Goal: Transaction & Acquisition: Purchase product/service

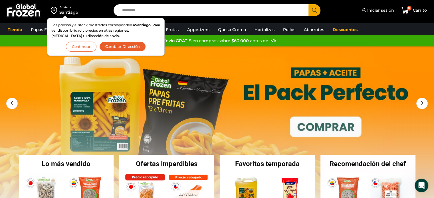
click at [150, 14] on input "Search input" at bounding box center [212, 10] width 186 height 12
click at [131, 8] on input "Search input" at bounding box center [212, 10] width 186 height 12
type input "**********"
click at [308, 4] on button "Search" at bounding box center [314, 10] width 12 height 12
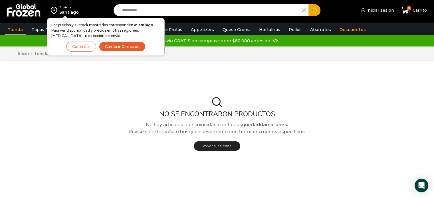
drag, startPoint x: 163, startPoint y: 12, endPoint x: 0, endPoint y: 12, distance: 163.1
click at [0, 12] on div "**********" at bounding box center [217, 11] width 434 height 23
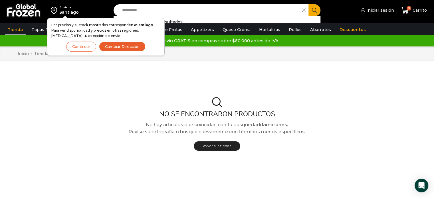
click at [82, 46] on button "Continuar" at bounding box center [81, 47] width 30 height 10
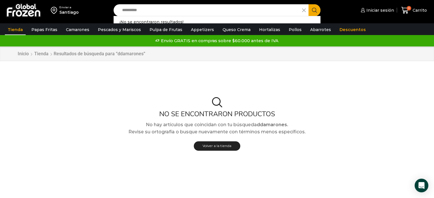
click at [152, 11] on input "**********" at bounding box center [209, 10] width 180 height 12
drag, startPoint x: 153, startPoint y: 11, endPoint x: 0, endPoint y: 9, distance: 153.4
click at [0, 9] on div "**********" at bounding box center [217, 11] width 434 height 23
click at [155, 11] on input "**********" at bounding box center [209, 10] width 180 height 12
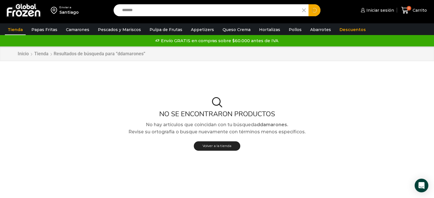
type input "*******"
click at [308, 4] on button "Search" at bounding box center [314, 10] width 12 height 12
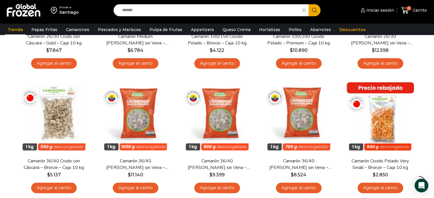
scroll to position [285, 0]
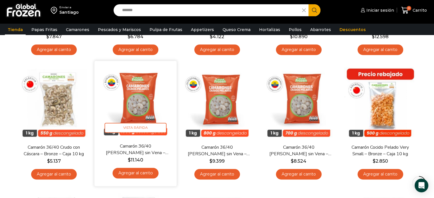
click at [143, 174] on link "Agregar al carrito" at bounding box center [135, 173] width 46 height 11
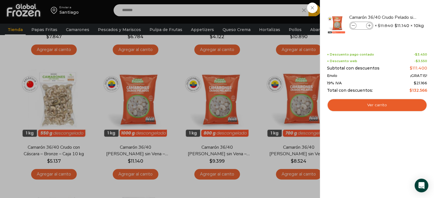
click at [399, 7] on div "1 Carrito 1 1 Shopping Cart *" at bounding box center [413, 10] width 29 height 13
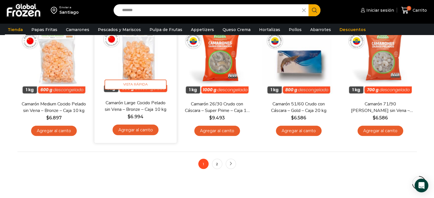
scroll to position [456, 0]
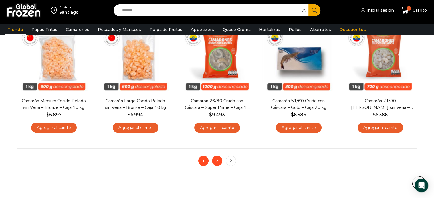
click at [219, 159] on link "2" at bounding box center [217, 161] width 10 height 10
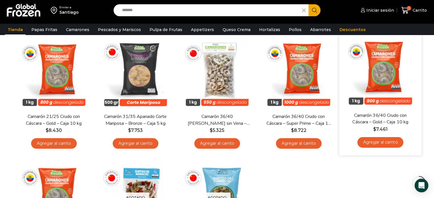
scroll to position [57, 0]
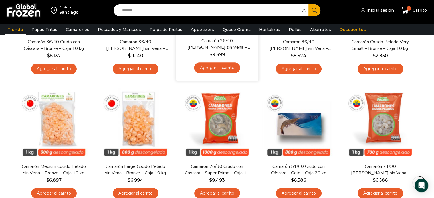
scroll to position [399, 0]
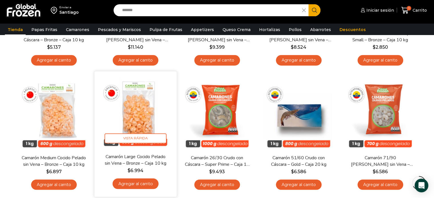
click at [134, 183] on link "Agregar al carrito" at bounding box center [135, 183] width 46 height 11
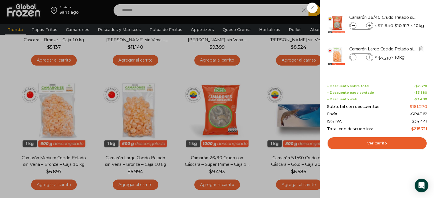
click at [369, 56] on icon at bounding box center [369, 57] width 3 height 3
type input "*"
click at [399, 8] on div "3 Carrito 3 3 Shopping Cart *" at bounding box center [413, 10] width 29 height 13
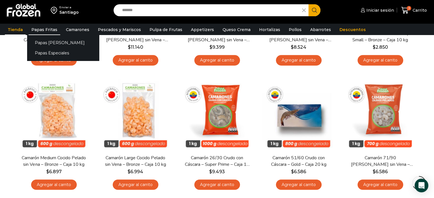
click at [37, 29] on link "Papas Fritas" at bounding box center [45, 29] width 32 height 11
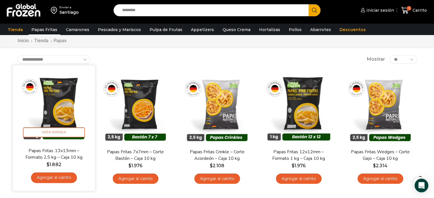
scroll to position [29, 0]
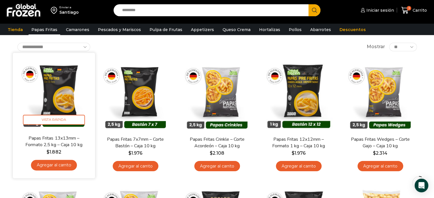
click at [67, 163] on link "Agregar al carrito" at bounding box center [54, 165] width 46 height 11
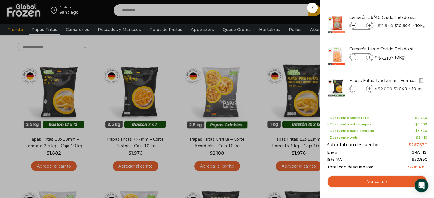
click at [368, 89] on icon at bounding box center [369, 89] width 3 height 3
type input "*"
click at [399, 7] on div "5 Carrito 5 5 Shopping Cart *" at bounding box center [413, 10] width 29 height 13
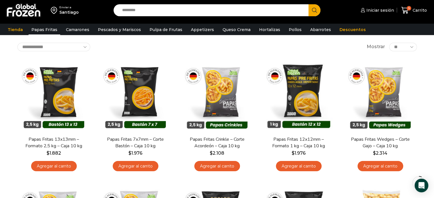
click at [128, 9] on input "Search input" at bounding box center [212, 10] width 186 height 12
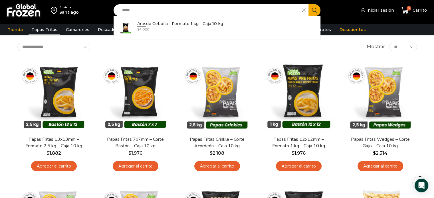
type input "****"
click at [308, 4] on button "Search" at bounding box center [314, 10] width 12 height 12
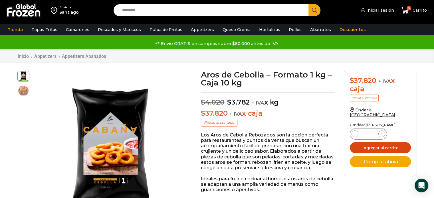
click at [385, 144] on button "Agregar al carrito" at bounding box center [380, 147] width 61 height 11
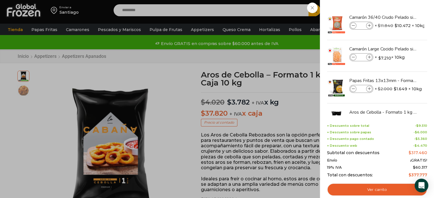
click at [399, 11] on div "6 Carrito 6 6 Shopping Cart *" at bounding box center [413, 10] width 29 height 13
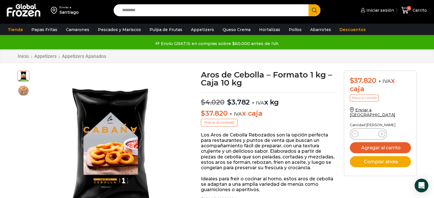
click at [152, 12] on input "Search input" at bounding box center [212, 10] width 186 height 12
type input "*******"
click at [308, 4] on button "Search" at bounding box center [314, 10] width 12 height 12
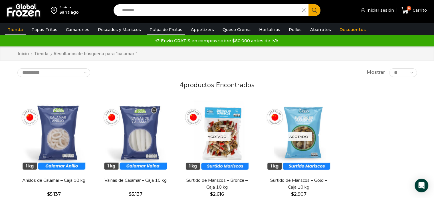
click at [152, 31] on link "Pulpa de Frutas" at bounding box center [166, 29] width 38 height 11
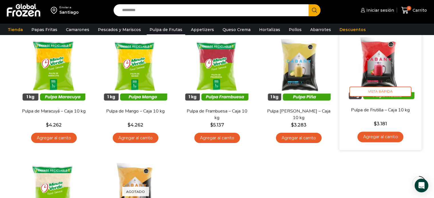
scroll to position [57, 0]
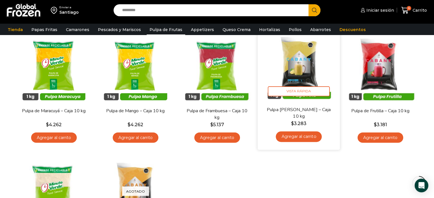
click at [290, 137] on link "Agregar al carrito" at bounding box center [298, 136] width 46 height 11
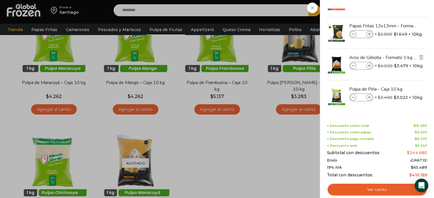
scroll to position [86, 0]
click at [419, 88] on img "Eliminar Pulpa de Piña - Caja 10 kg del carrito" at bounding box center [420, 88] width 5 height 5
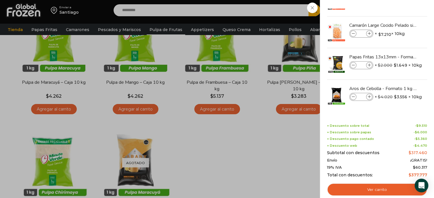
scroll to position [23, 0]
click at [399, 8] on div "6 Carrito 6 6 Shopping Cart *" at bounding box center [413, 10] width 29 height 13
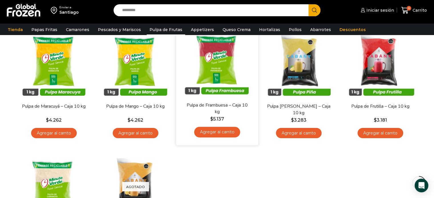
scroll to position [57, 0]
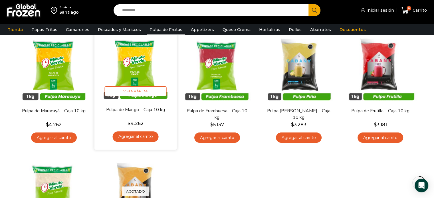
click at [130, 138] on link "Agregar al carrito" at bounding box center [135, 136] width 46 height 11
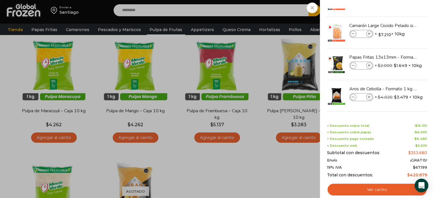
click at [399, 8] on div "7 Carrito 7 7 Shopping Cart *" at bounding box center [413, 10] width 29 height 13
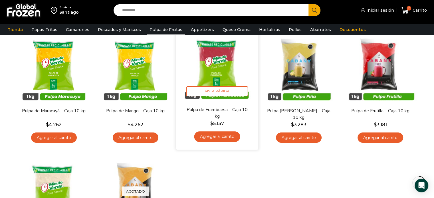
click at [221, 139] on link "Agregar al carrito" at bounding box center [217, 136] width 46 height 11
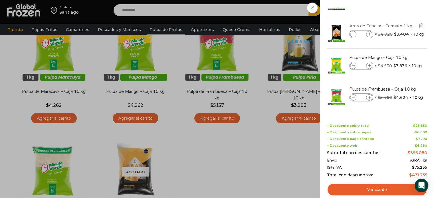
scroll to position [86, 0]
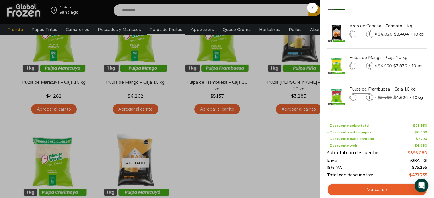
click at [399, 9] on div "8 Carrito 8 8 Shopping Cart" at bounding box center [413, 10] width 29 height 13
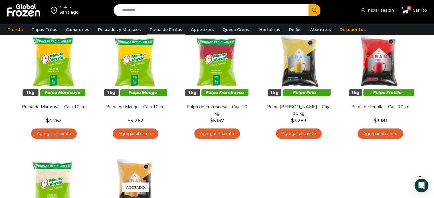
scroll to position [0, 0]
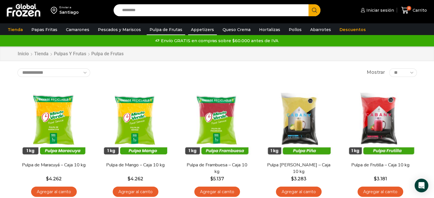
click at [192, 30] on link "Appetizers" at bounding box center [202, 29] width 29 height 11
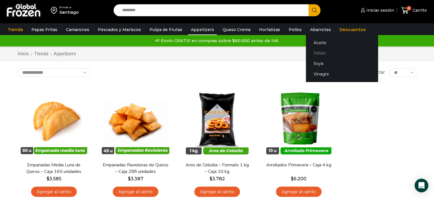
click at [311, 55] on link "Salsas" at bounding box center [342, 53] width 72 height 11
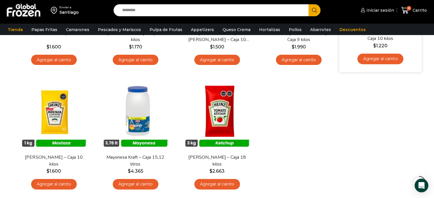
scroll to position [171, 0]
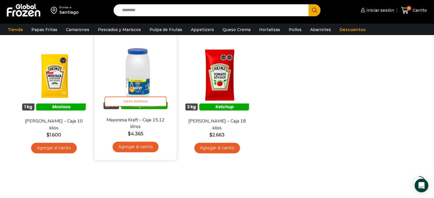
click at [141, 147] on link "Agregar al carrito" at bounding box center [135, 147] width 46 height 11
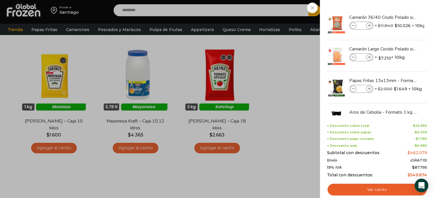
click at [399, 17] on div "9 [GEOGRAPHIC_DATA] 9 9 Shopping Cart *" at bounding box center [413, 10] width 29 height 13
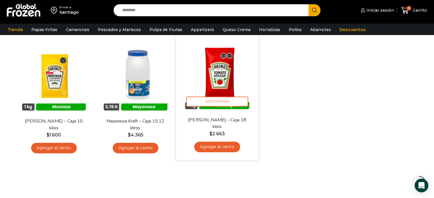
click at [216, 148] on link "Agregar al carrito" at bounding box center [217, 147] width 46 height 11
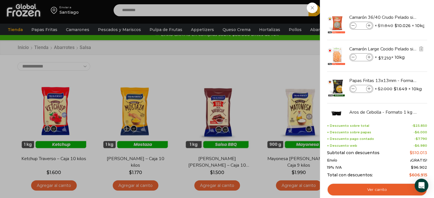
scroll to position [0, 0]
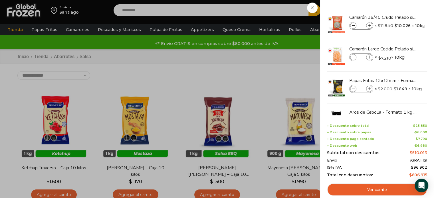
click at [399, 7] on div "10 [GEOGRAPHIC_DATA] 10 10 Shopping Cart" at bounding box center [413, 10] width 29 height 13
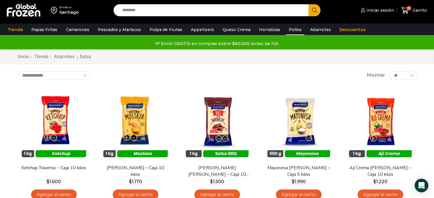
click at [286, 31] on link "Pollos" at bounding box center [295, 29] width 19 height 11
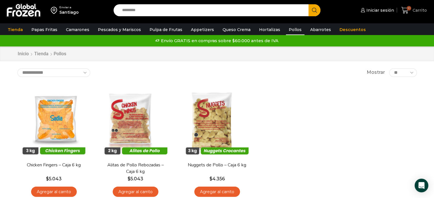
click at [412, 9] on span "Carrito" at bounding box center [419, 10] width 16 height 6
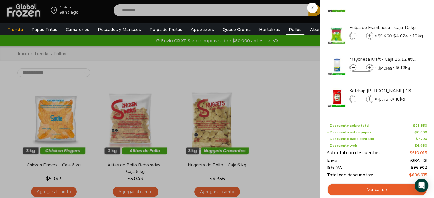
scroll to position [149, 0]
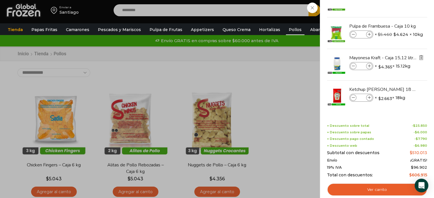
click at [420, 57] on img "Eliminar Mayonesa Kraft - Caja 15,12 litros del carrito" at bounding box center [420, 57] width 5 height 5
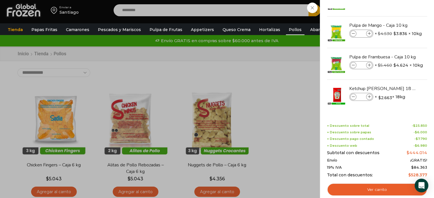
scroll to position [118, 0]
click at [422, 88] on img "Eliminar Ketchup Heinz - Caja 18 kilos del carrito" at bounding box center [420, 88] width 5 height 5
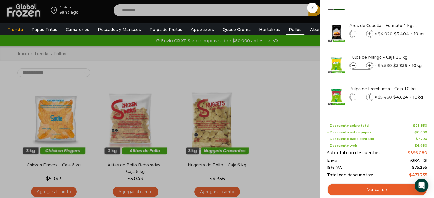
click at [399, 9] on div "8 [GEOGRAPHIC_DATA] 8 8 Shopping Cart *" at bounding box center [413, 10] width 29 height 13
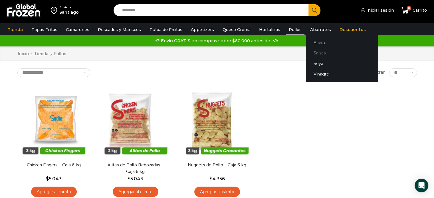
click at [308, 55] on link "Salsas" at bounding box center [342, 53] width 72 height 11
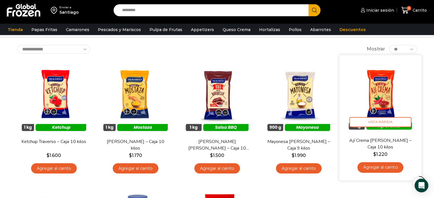
scroll to position [143, 0]
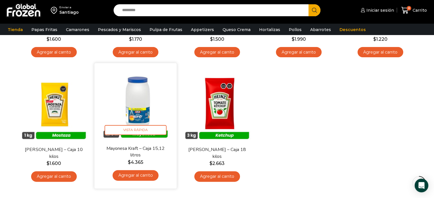
click at [144, 117] on img at bounding box center [136, 105] width 74 height 74
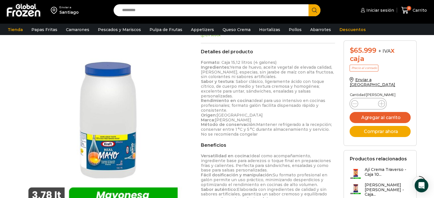
scroll to position [171, 0]
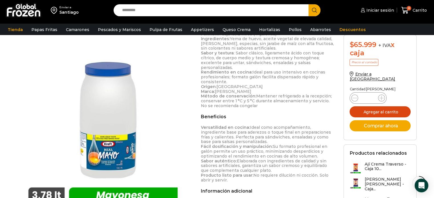
click at [391, 108] on button "Agregar al carrito" at bounding box center [379, 111] width 61 height 11
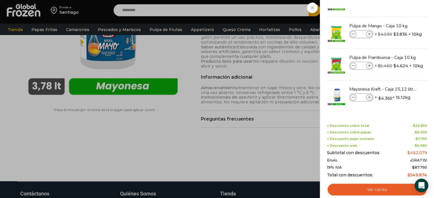
scroll to position [314, 0]
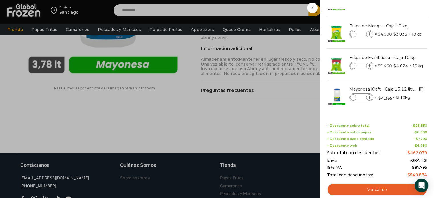
click at [419, 88] on img "Eliminar Mayonesa Kraft - Caja 15,12 litros del carrito" at bounding box center [420, 88] width 5 height 5
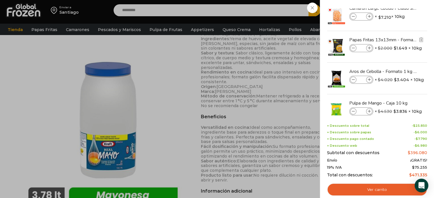
scroll to position [0, 0]
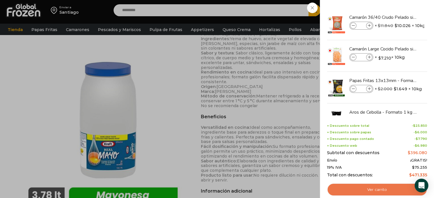
click at [380, 189] on link "Ver carrito" at bounding box center [377, 189] width 100 height 13
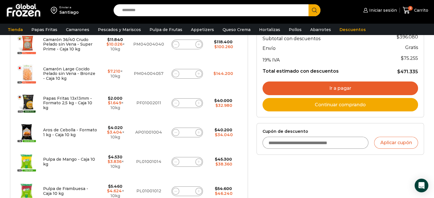
scroll to position [143, 0]
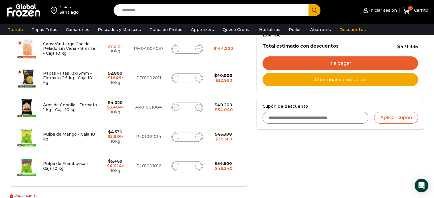
click at [335, 61] on link "Ir a pagar" at bounding box center [339, 63] width 155 height 14
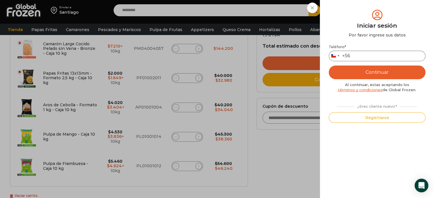
click at [369, 56] on input "Teléfono *" at bounding box center [376, 56] width 97 height 11
type input "*********"
click at [373, 72] on button "Continuar" at bounding box center [376, 73] width 97 height 14
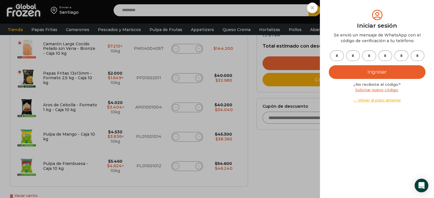
click at [336, 57] on input "text" at bounding box center [337, 55] width 14 height 11
type input "*"
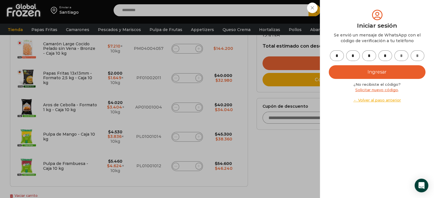
type input "*"
click at [374, 72] on button "Ingresar" at bounding box center [376, 72] width 97 height 14
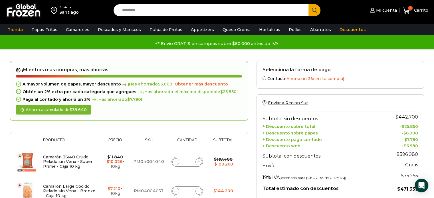
scroll to position [57, 0]
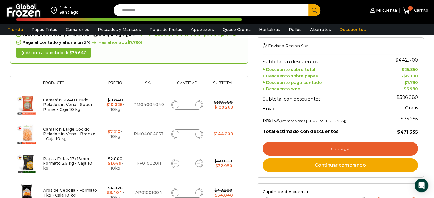
click at [336, 146] on link "Ir a pagar" at bounding box center [339, 149] width 155 height 14
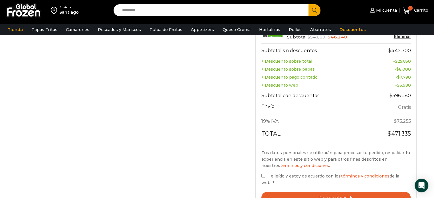
scroll to position [257, 0]
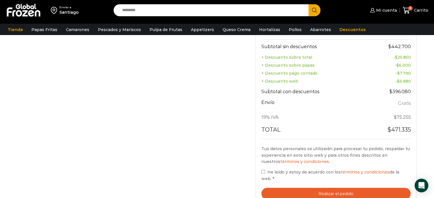
click at [260, 170] on div "Tu pedido Product Camarón 36/40 Crudo Pelado sin Vena - Super Prime - Caja 10 k…" at bounding box center [335, 11] width 161 height 387
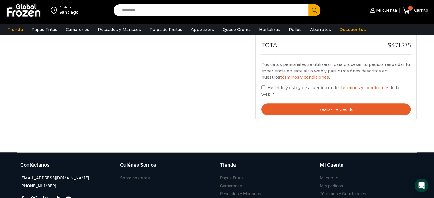
scroll to position [342, 0]
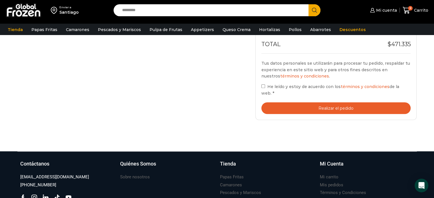
click at [336, 102] on button "Realizar el pedido" at bounding box center [335, 108] width 149 height 12
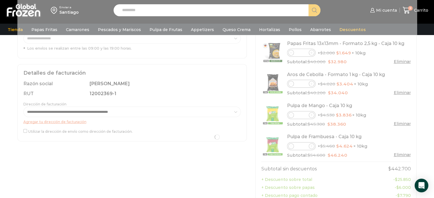
scroll to position [143, 0]
